Goal: Transaction & Acquisition: Purchase product/service

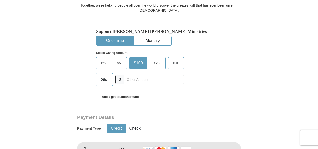
scroll to position [171, 0]
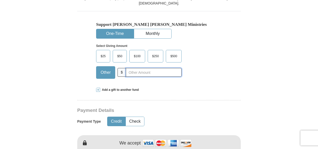
click at [136, 73] on input "text" at bounding box center [154, 72] width 56 height 9
type input "5"
click at [189, 90] on div "Add a gift to another fund" at bounding box center [159, 90] width 126 height 4
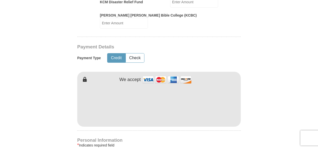
scroll to position [322, 0]
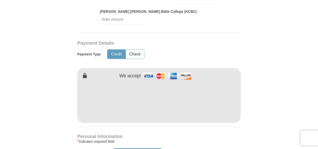
click at [166, 61] on div at bounding box center [141, 63] width 128 height 4
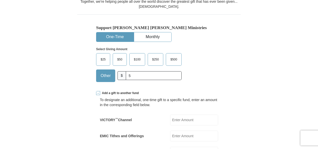
scroll to position [161, 0]
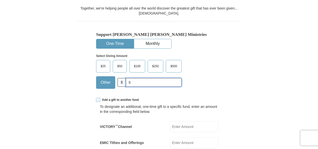
click at [153, 80] on input "5" at bounding box center [154, 82] width 56 height 9
click at [183, 38] on div "Support [PERSON_NAME] [PERSON_NAME] Ministries One-Time Monthly Select Giving A…" at bounding box center [159, 62] width 126 height 61
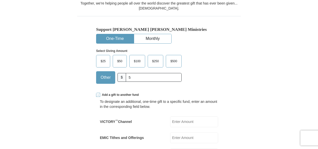
scroll to position [181, 0]
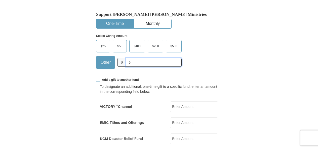
click at [145, 59] on input "5" at bounding box center [154, 62] width 56 height 9
click at [145, 59] on input "text" at bounding box center [154, 62] width 56 height 9
type input "1"
type input "[PERSON_NAME]"
type input "Muriithi"
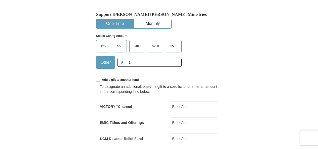
type input "[EMAIL_ADDRESS][DOMAIN_NAME]"
select select "KE"
type input "254729213302, Ruiru"
type input "[GEOGRAPHIC_DATA]"
type input "00232"
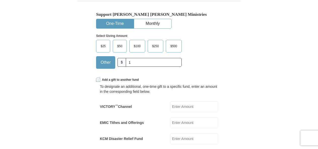
type input "254729213302"
click at [143, 62] on input "1" at bounding box center [154, 62] width 56 height 9
type input "5"
click at [215, 44] on div "Select Giving Amount Amount must be a valid number The total gift cannot be les…" at bounding box center [159, 51] width 126 height 44
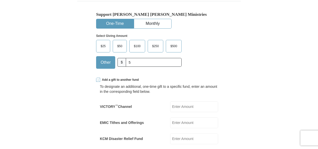
scroll to position [191, 0]
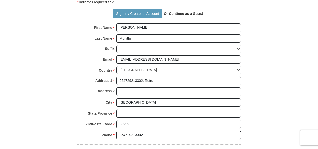
scroll to position [463, 0]
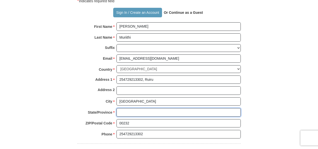
click at [176, 108] on input "State/Province *" at bounding box center [178, 112] width 124 height 9
type input "[GEOGRAPHIC_DATA]"
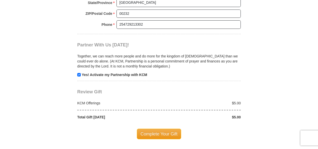
scroll to position [573, 0]
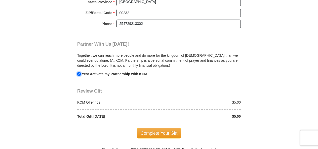
click at [80, 72] on input "checkbox" at bounding box center [79, 74] width 4 height 4
checkbox input "false"
click at [156, 128] on span "Complete Your Gift" at bounding box center [159, 133] width 45 height 11
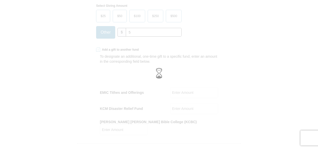
scroll to position [202, 0]
